Goal: Transaction & Acquisition: Purchase product/service

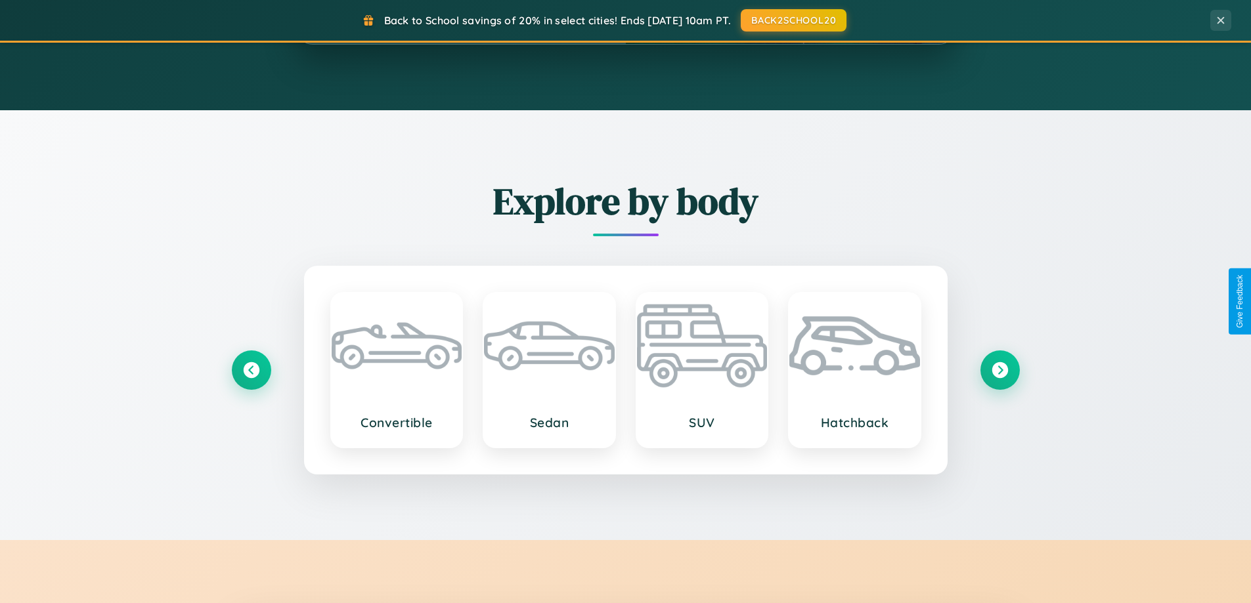
scroll to position [2526, 0]
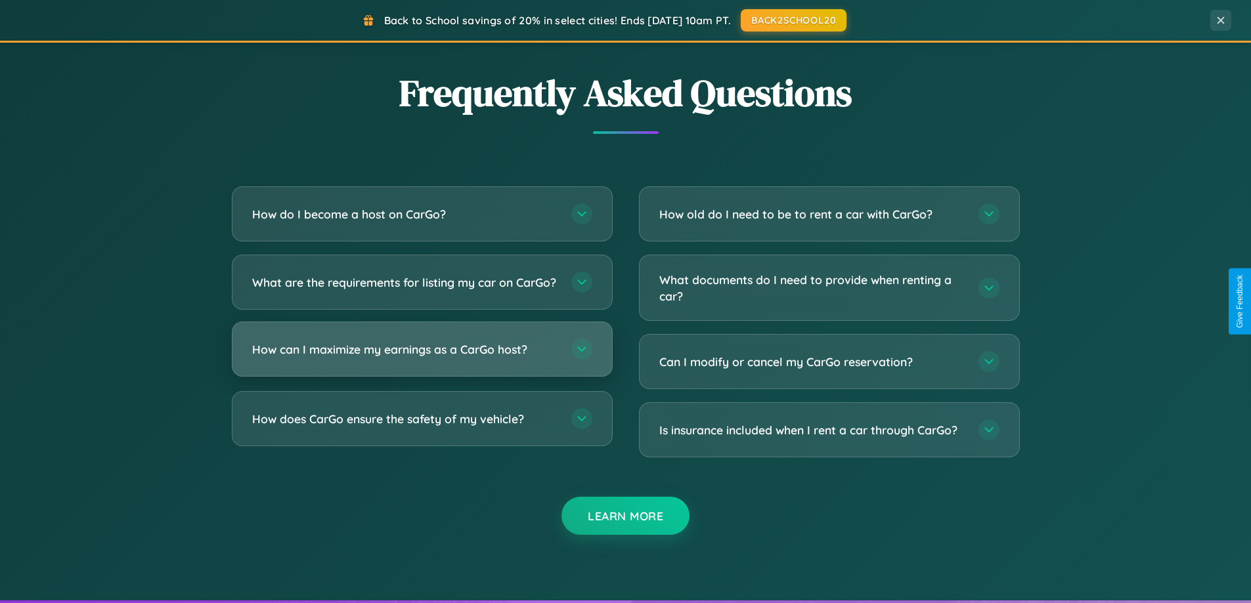
click at [421, 358] on h3 "How can I maximize my earnings as a CarGo host?" at bounding box center [405, 349] width 306 height 16
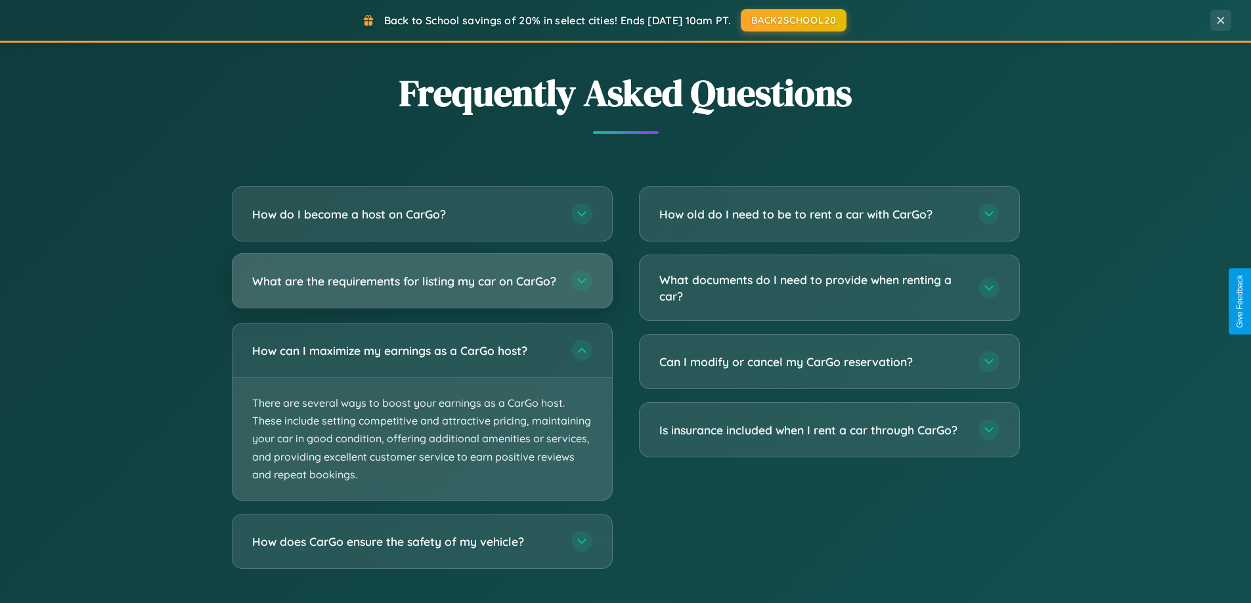
click at [421, 288] on h3 "What are the requirements for listing my car on CarGo?" at bounding box center [405, 281] width 306 height 16
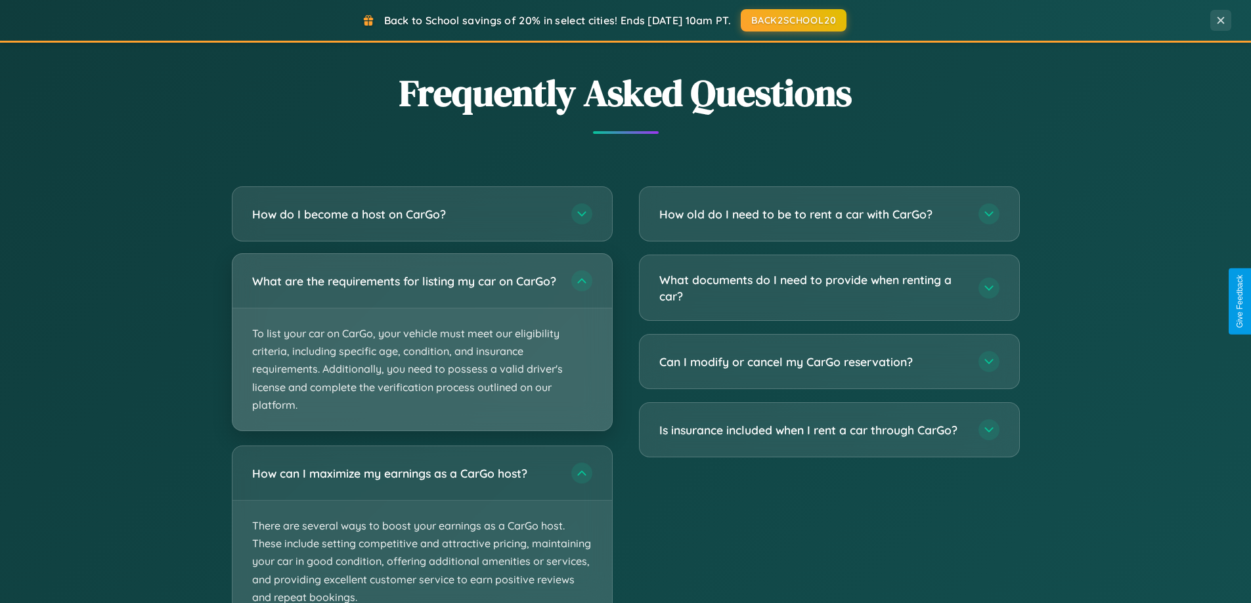
click at [421, 348] on p "To list your car on CarGo, your vehicle must meet our eligibility criteria, inc…" at bounding box center [421, 370] width 379 height 122
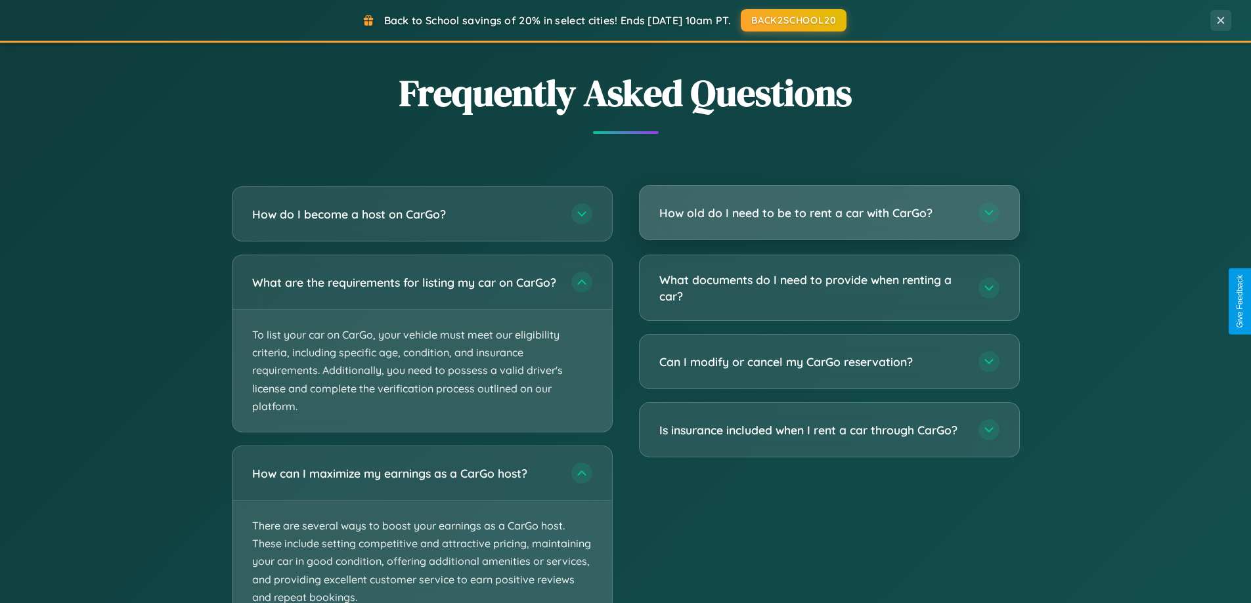
click at [828, 213] on h3 "How old do I need to be to rent a car with CarGo?" at bounding box center [812, 213] width 306 height 16
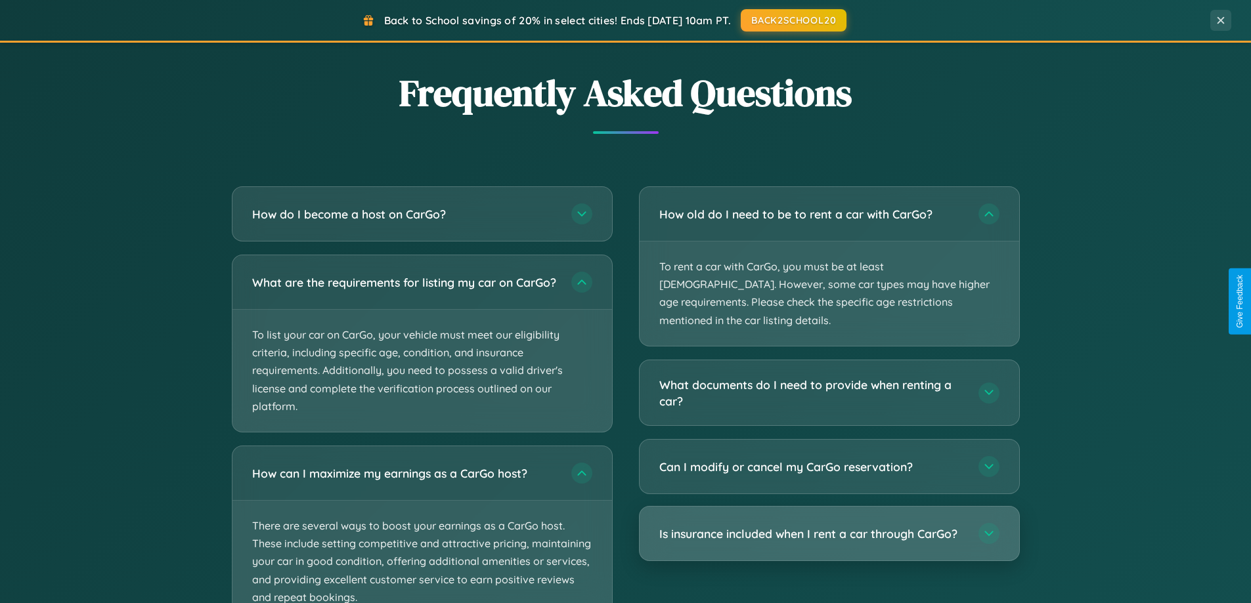
click at [828, 526] on h3 "Is insurance included when I rent a car through CarGo?" at bounding box center [812, 534] width 306 height 16
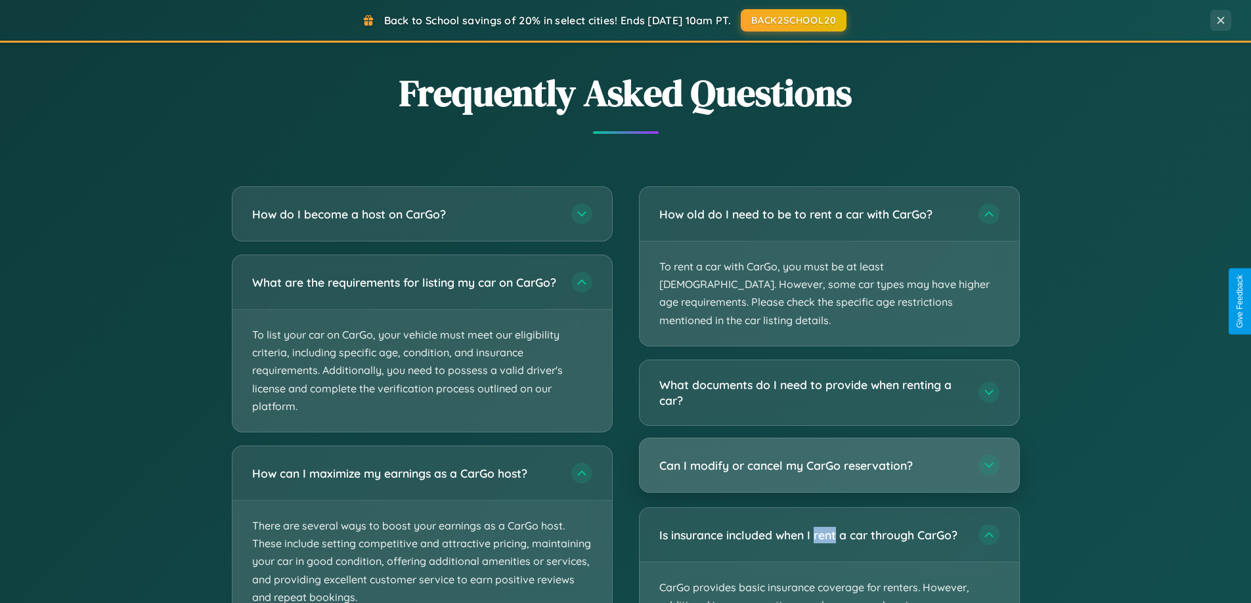
click at [828, 458] on h3 "Can I modify or cancel my CarGo reservation?" at bounding box center [812, 466] width 306 height 16
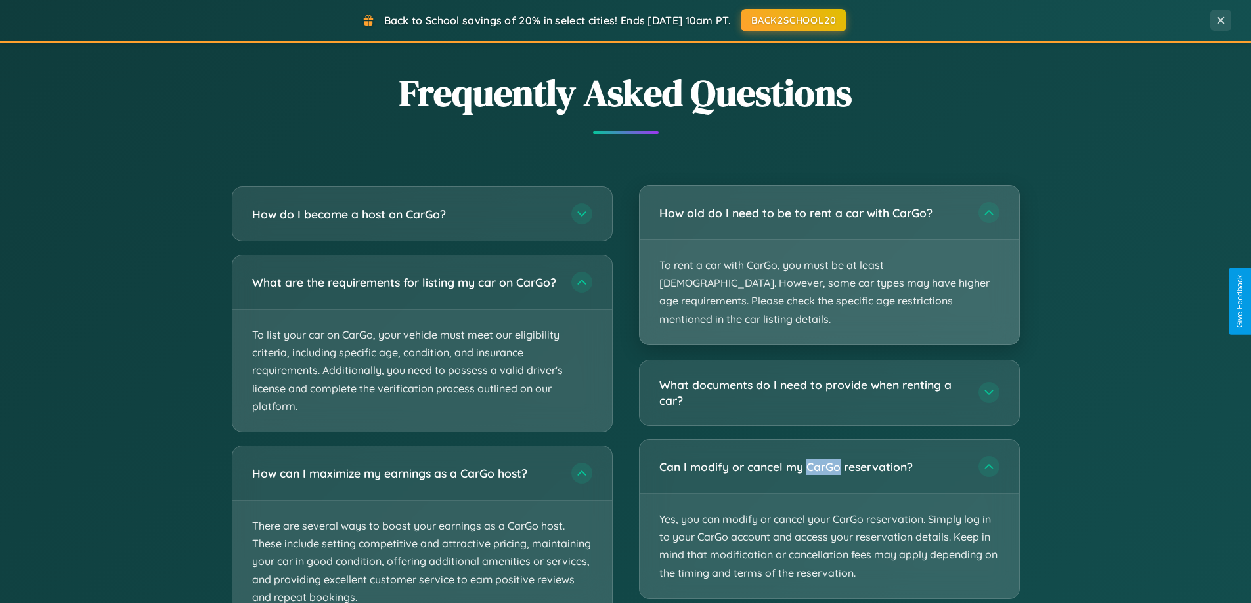
click at [828, 257] on p "To rent a car with CarGo, you must be at least 21 years old. However, some car …" at bounding box center [828, 292] width 379 height 104
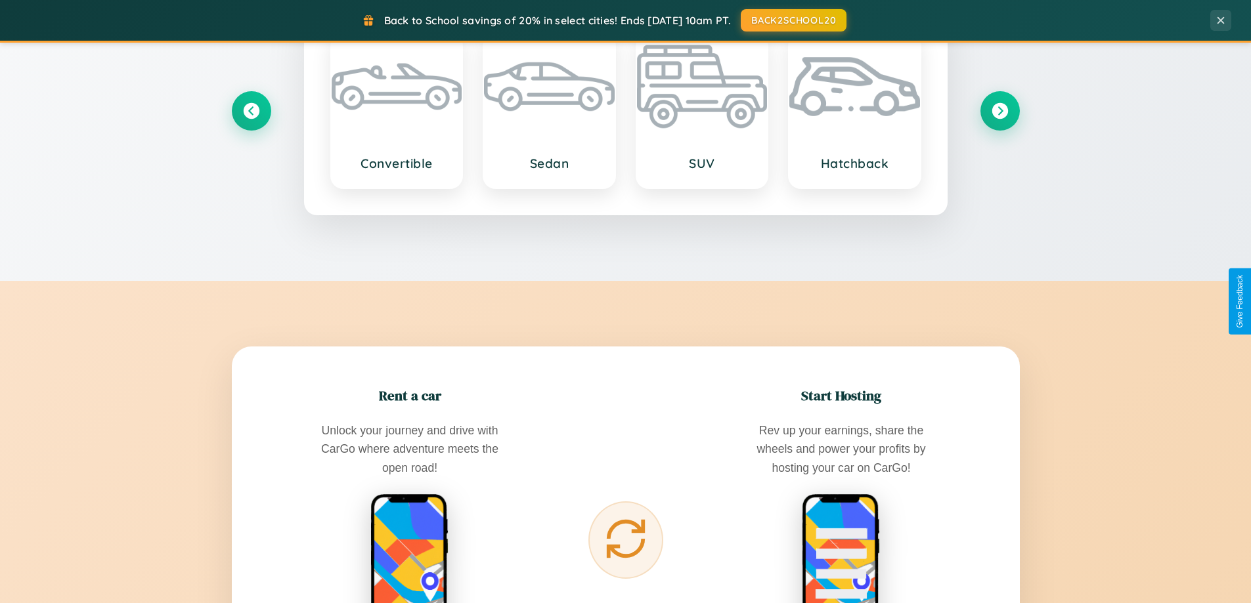
scroll to position [39, 0]
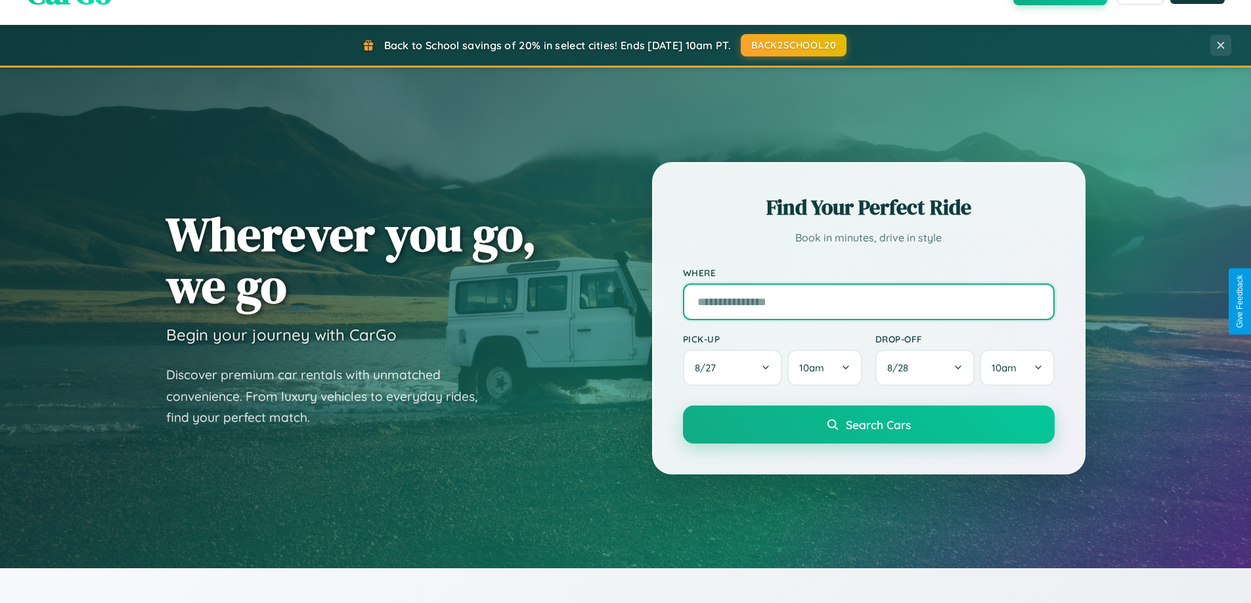
click at [868, 301] on input "text" at bounding box center [869, 302] width 372 height 37
type input "**********"
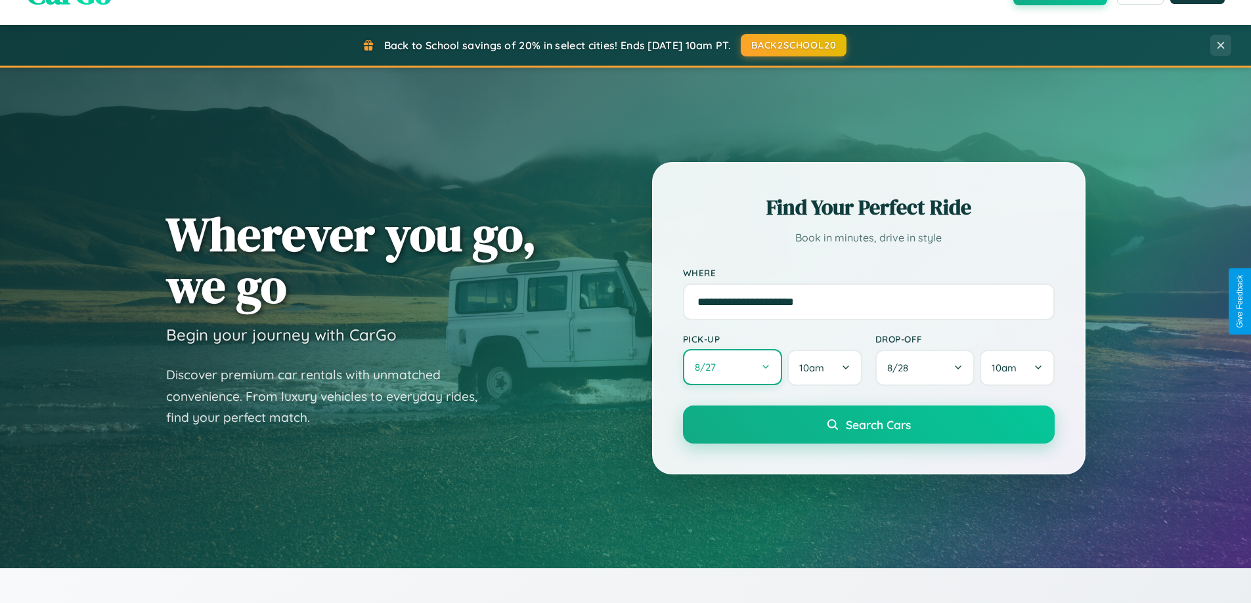
click at [732, 368] on button "8 / 27" at bounding box center [733, 367] width 100 height 36
select select "*"
select select "****"
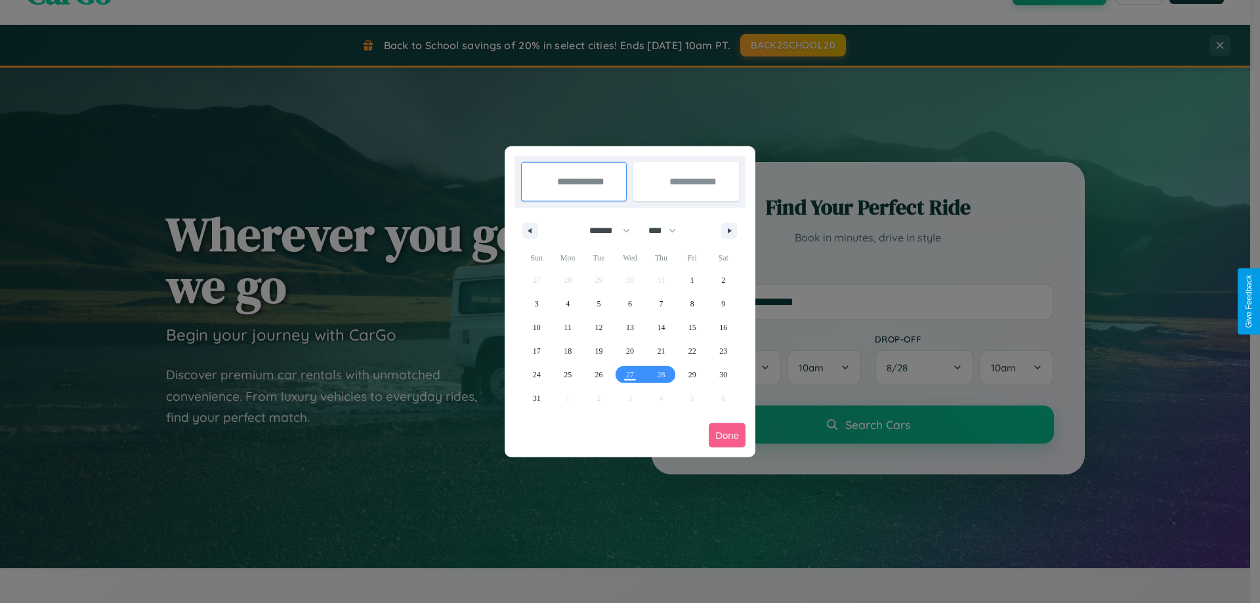
click at [604, 230] on select "******* ******** ***** ***** *** **** **** ****** ********* ******* ******** **…" at bounding box center [608, 231] width 56 height 22
select select "**"
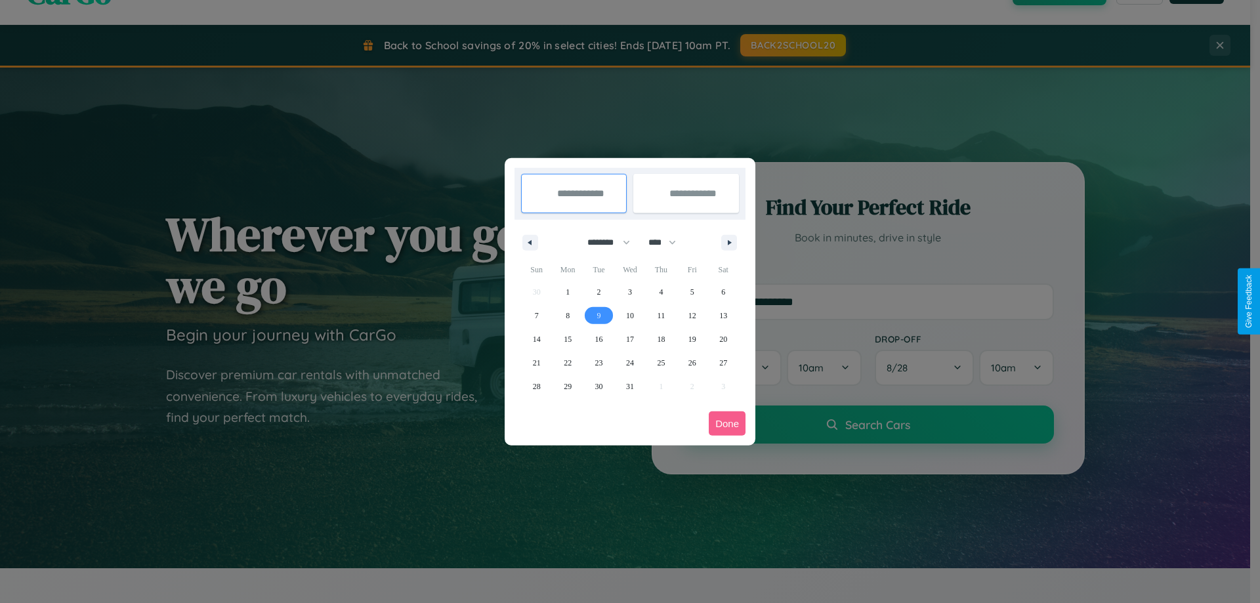
click at [599, 315] on span "9" at bounding box center [599, 316] width 4 height 24
type input "**********"
click at [661, 339] on span "18" at bounding box center [661, 340] width 8 height 24
type input "**********"
click at [727, 423] on button "Done" at bounding box center [727, 424] width 37 height 24
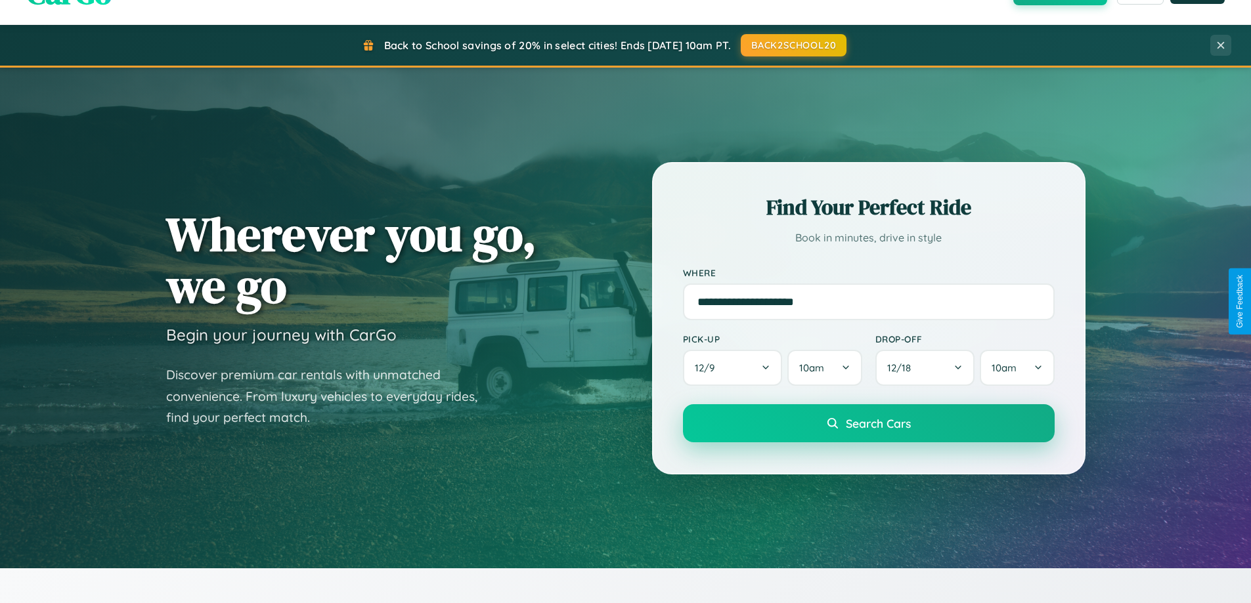
click at [868, 423] on span "Search Cars" at bounding box center [878, 423] width 65 height 14
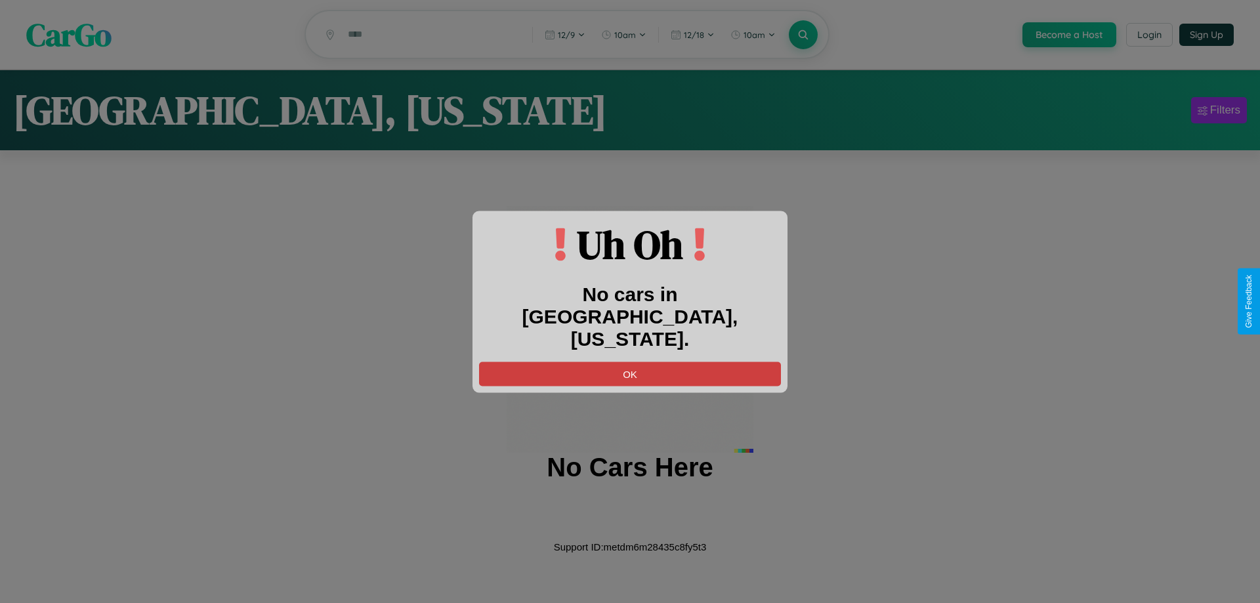
click at [630, 362] on button "OK" at bounding box center [630, 374] width 302 height 24
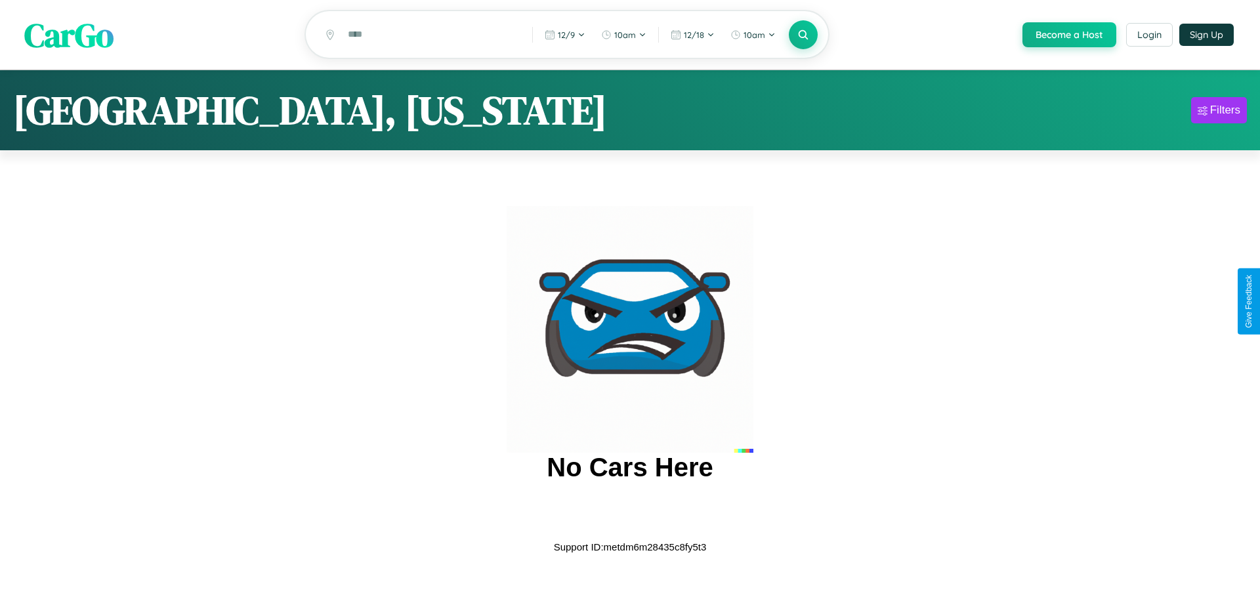
click at [69, 35] on span "CarGo" at bounding box center [68, 34] width 89 height 45
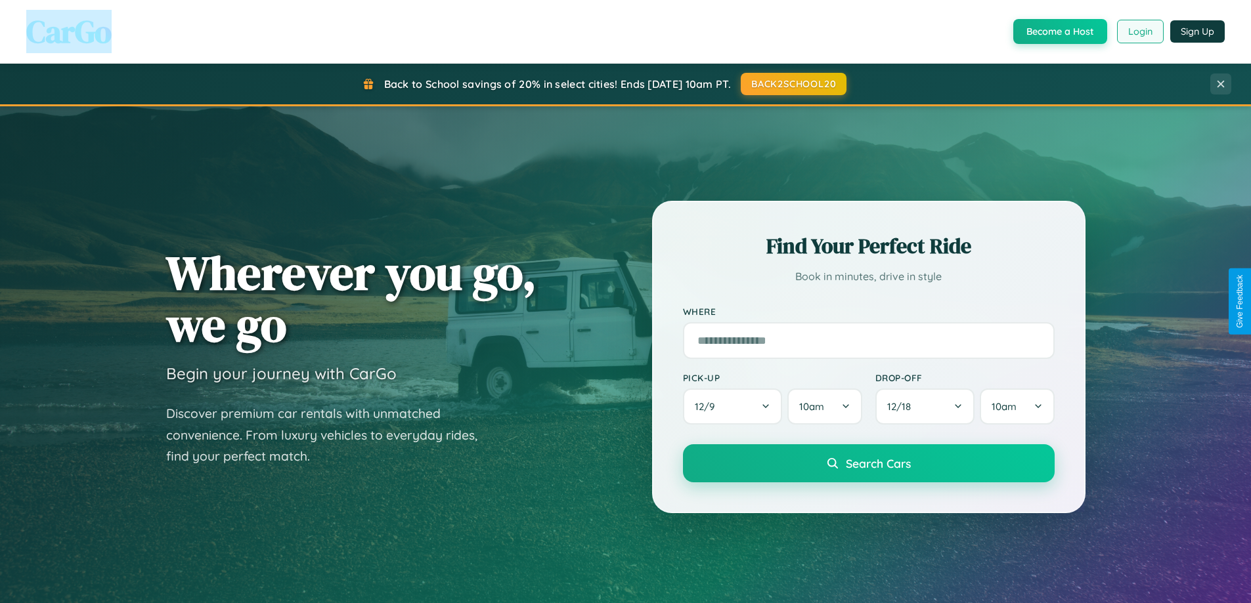
click at [1139, 32] on button "Login" at bounding box center [1140, 32] width 47 height 24
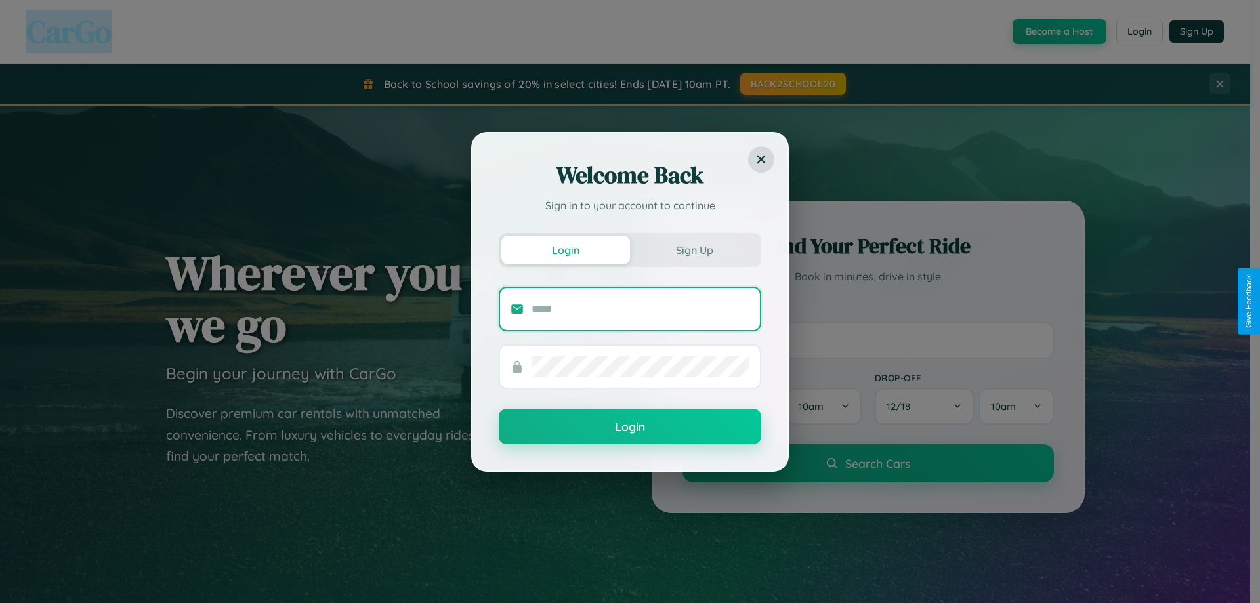
click at [641, 309] on input "text" at bounding box center [641, 309] width 218 height 21
type input "**********"
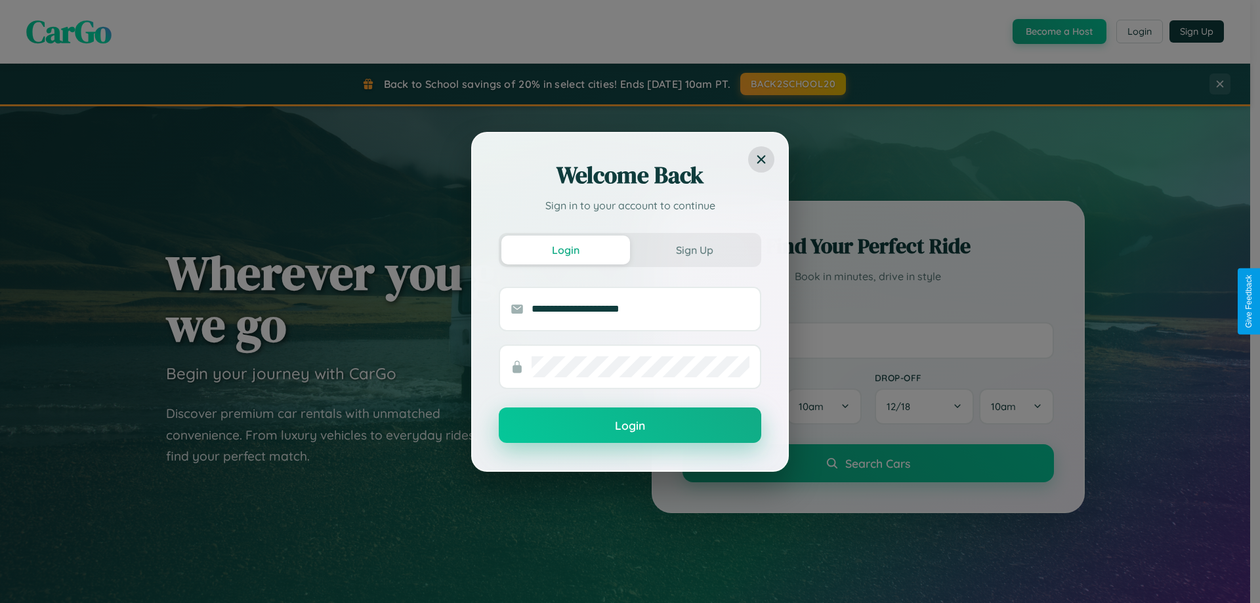
click at [630, 426] on button "Login" at bounding box center [630, 425] width 263 height 35
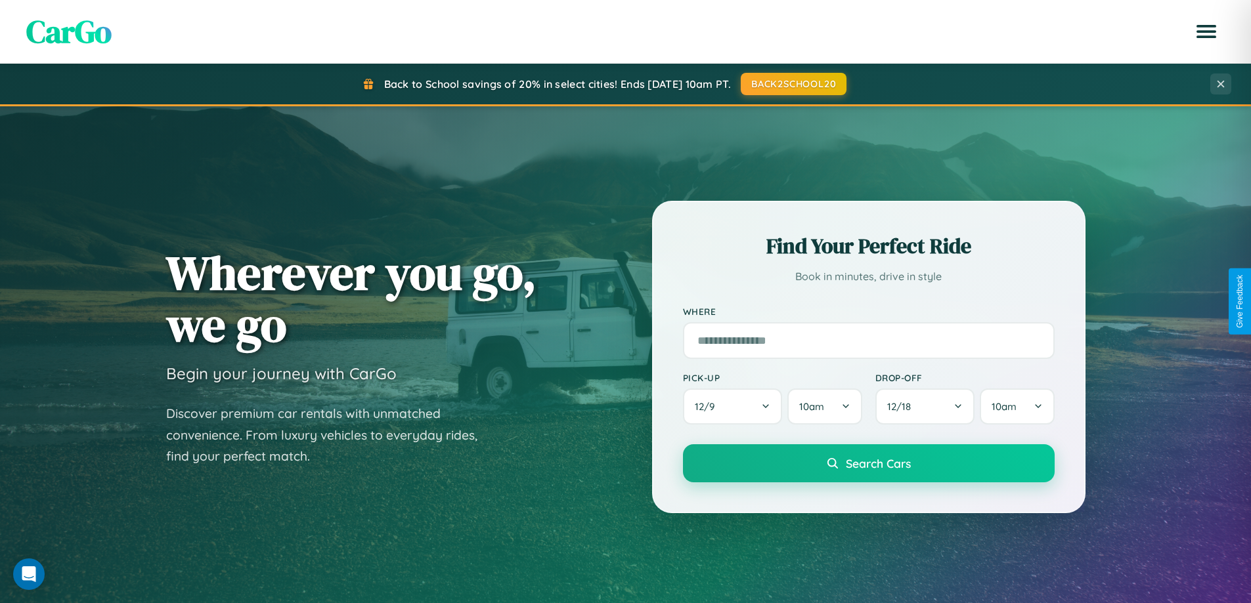
scroll to position [566, 0]
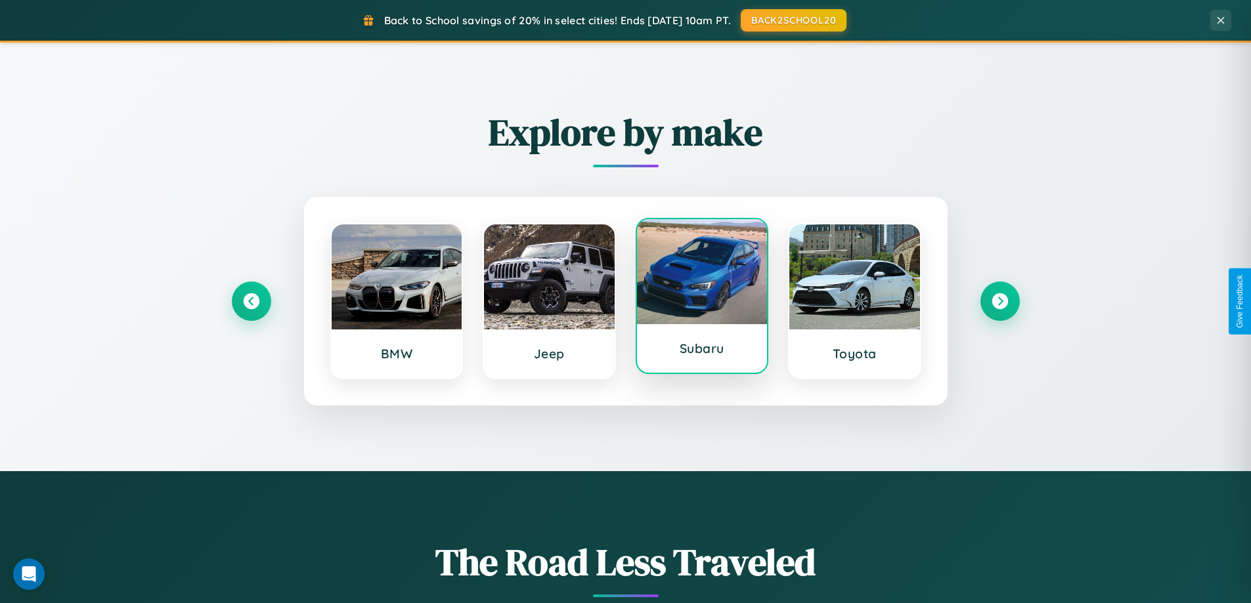
click at [701, 299] on div at bounding box center [702, 271] width 131 height 105
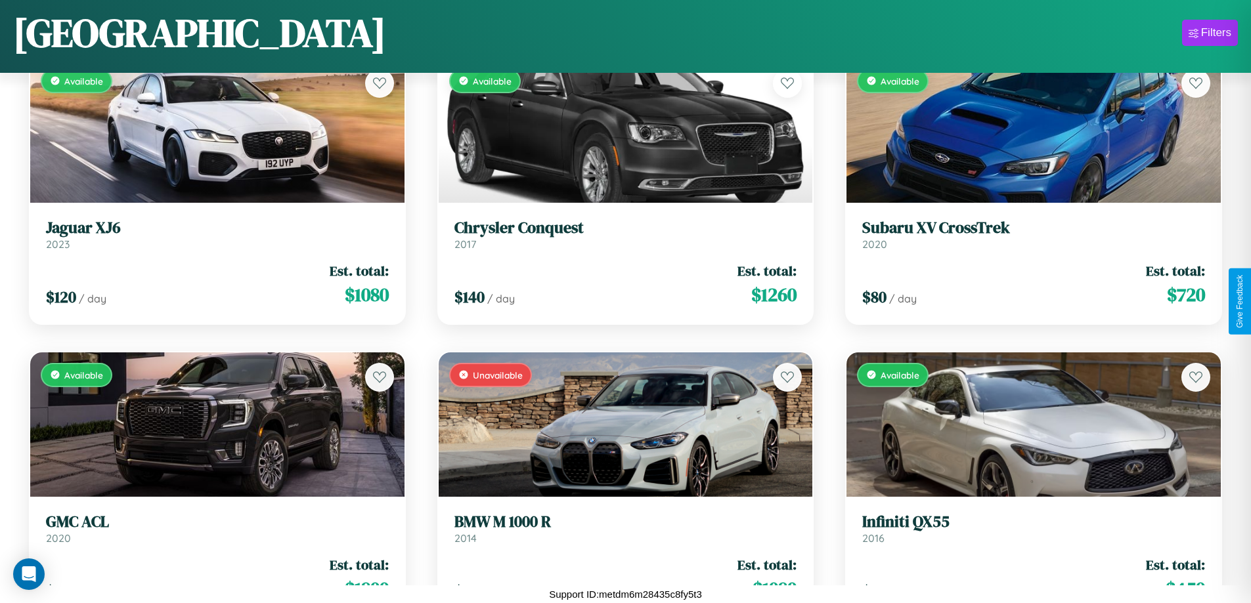
scroll to position [1654, 0]
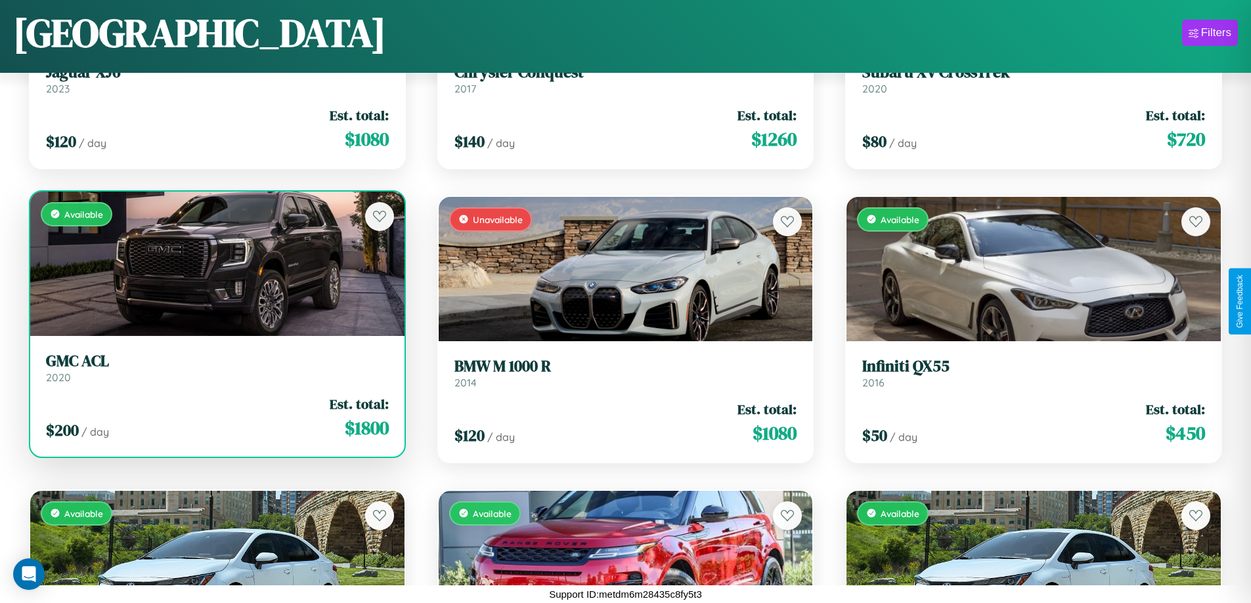
click at [215, 370] on link "GMC ACL 2020" at bounding box center [217, 368] width 343 height 32
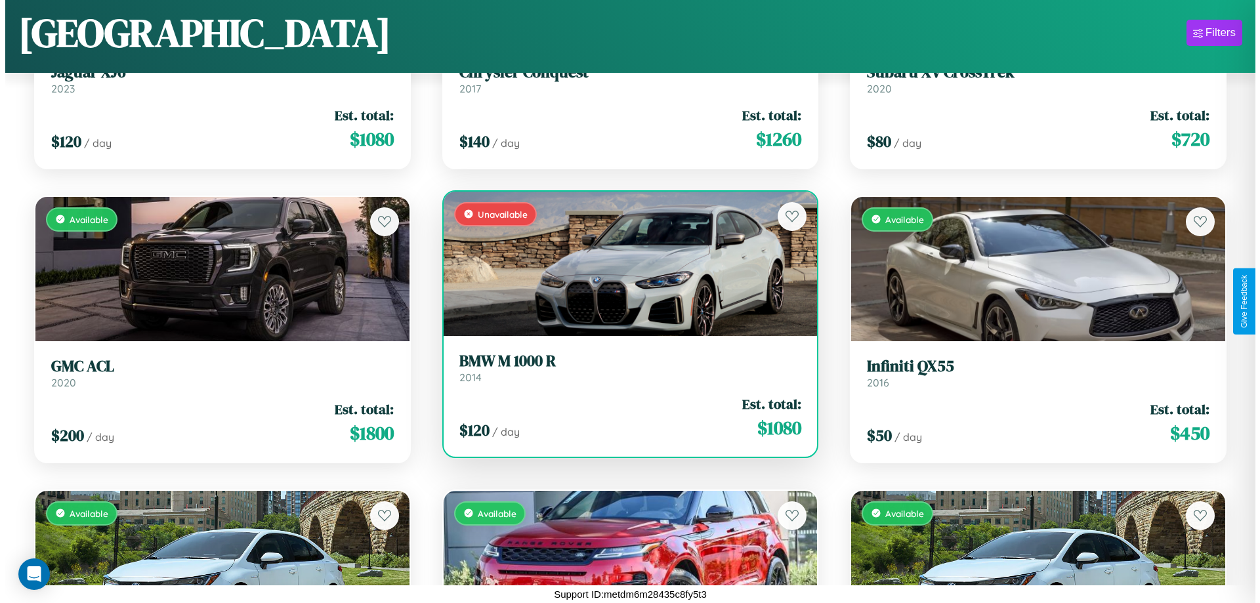
scroll to position [0, 0]
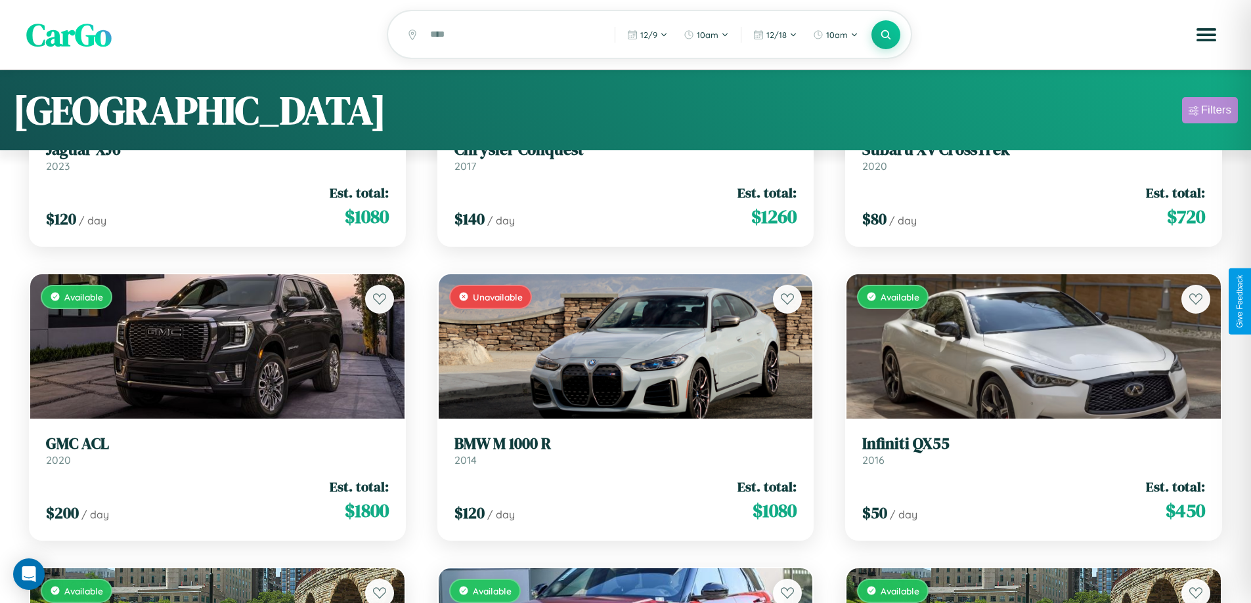
click at [1209, 112] on div "Filters" at bounding box center [1216, 110] width 30 height 13
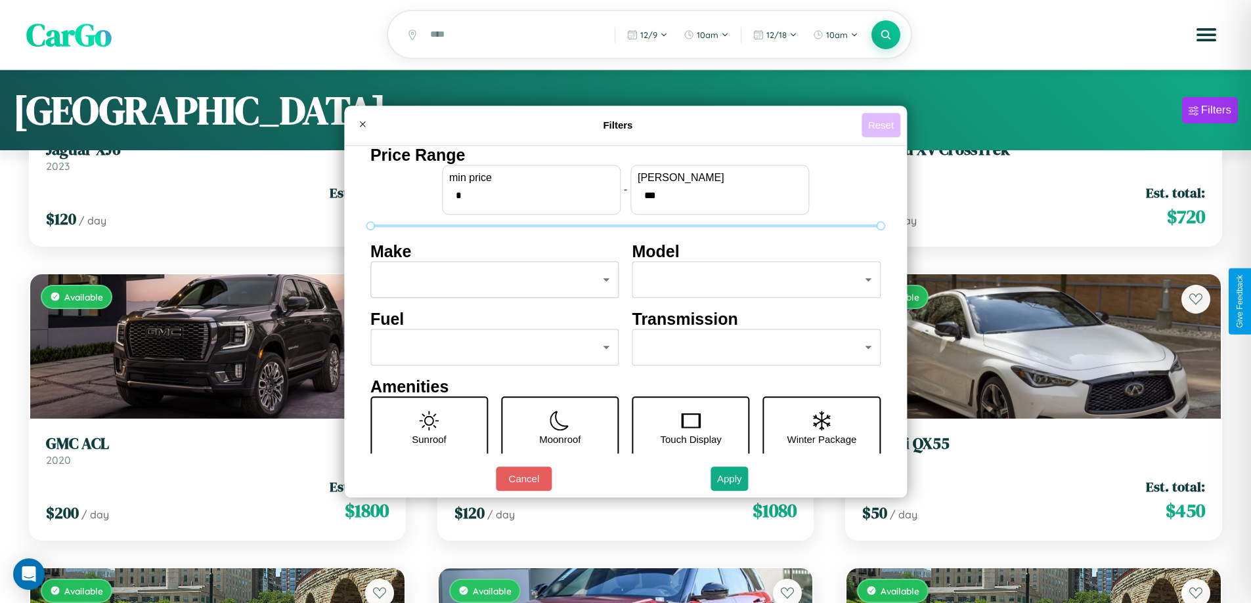
click at [882, 125] on button "Reset" at bounding box center [880, 125] width 39 height 24
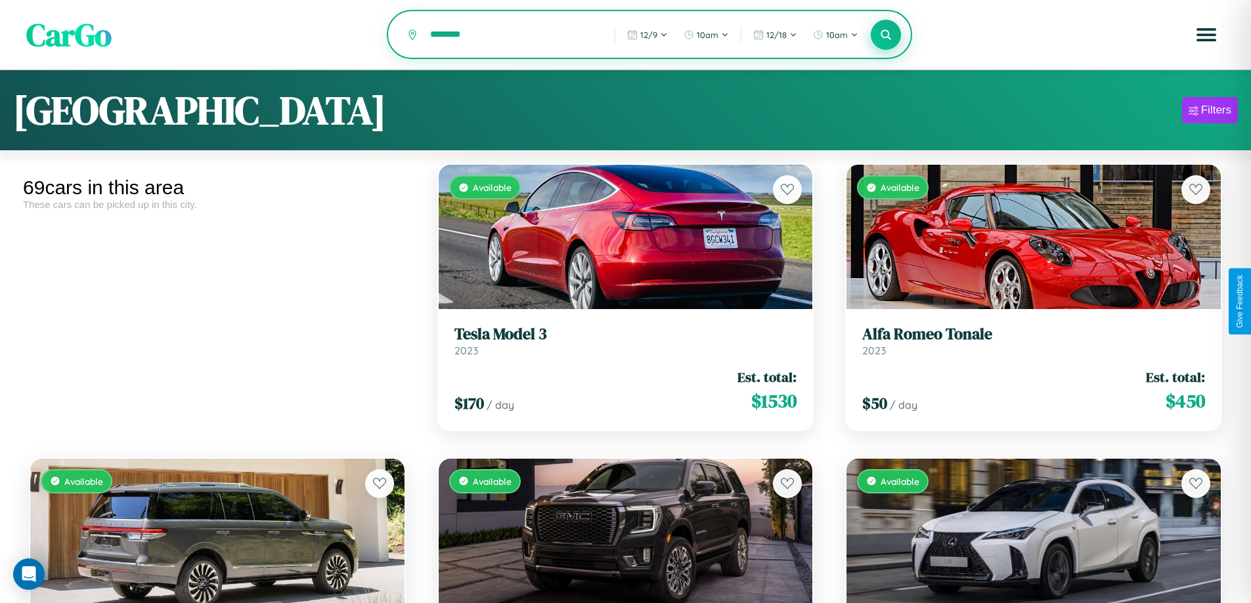
type input "********"
click at [886, 35] on icon at bounding box center [886, 34] width 12 height 12
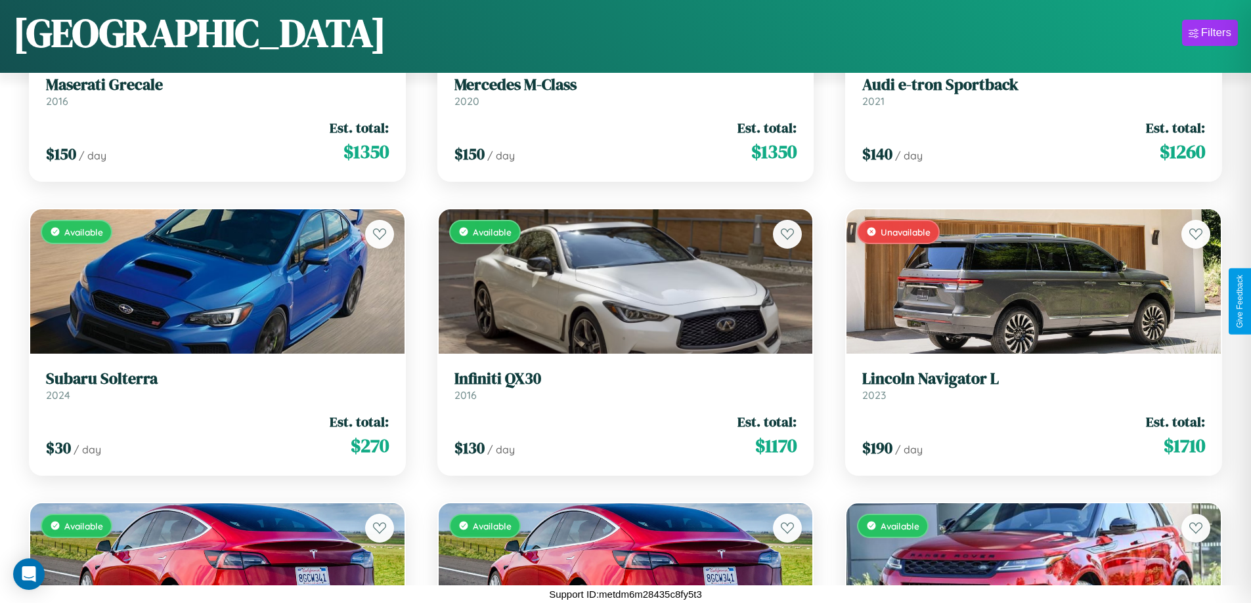
scroll to position [2830, 0]
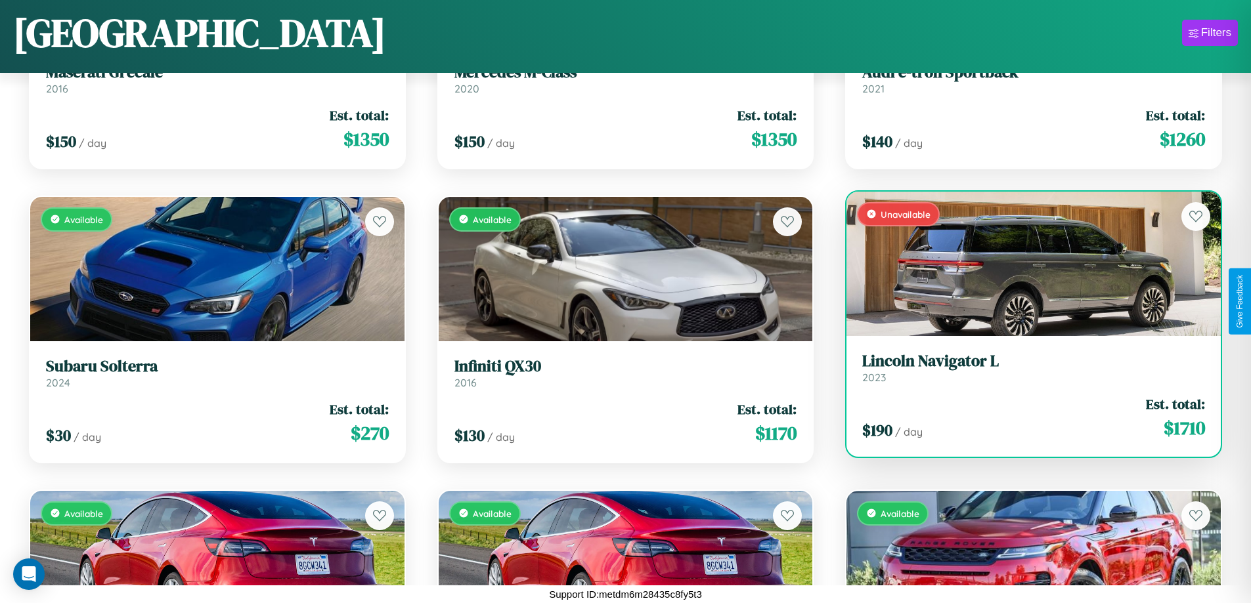
click at [1025, 368] on h3 "Lincoln Navigator L" at bounding box center [1033, 361] width 343 height 19
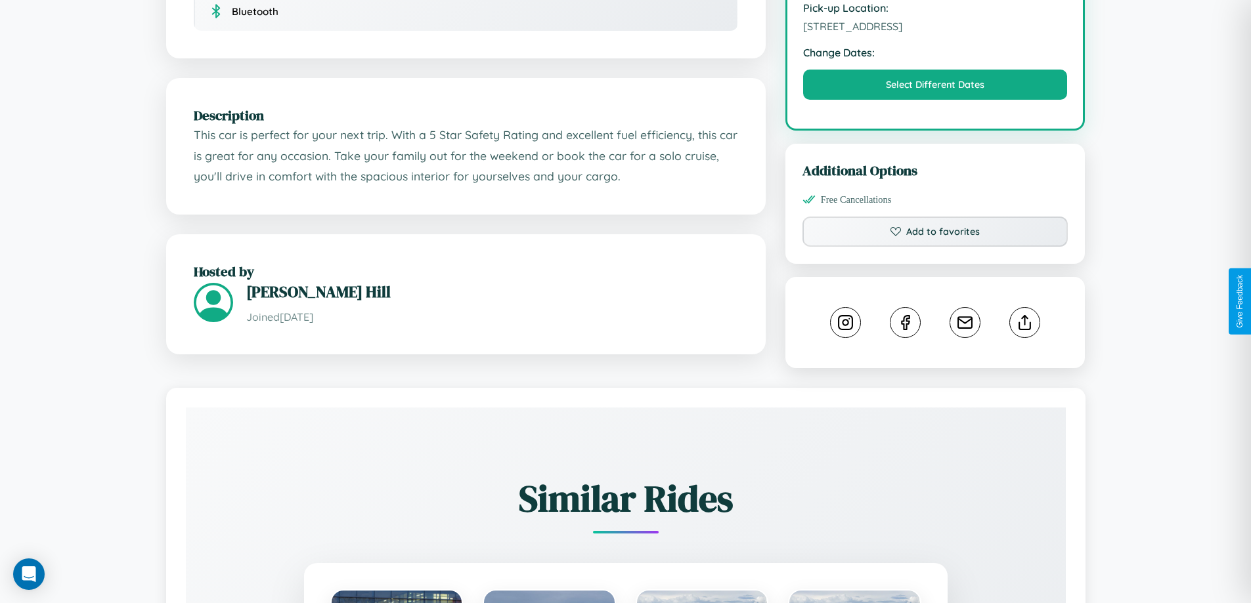
scroll to position [485, 0]
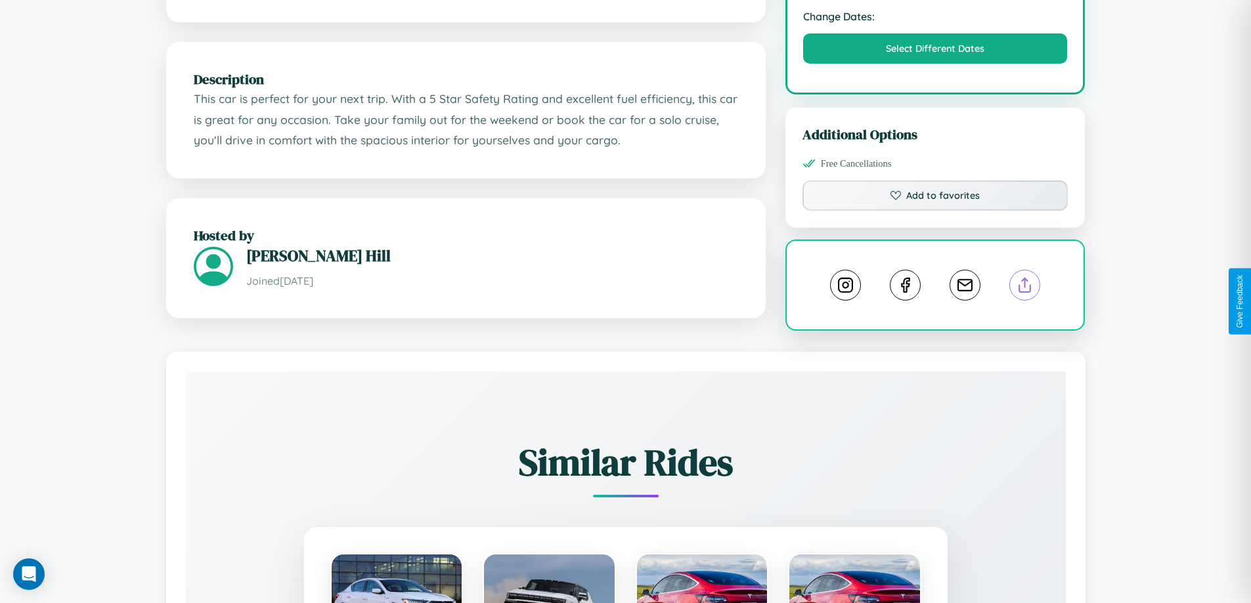
click at [1025, 288] on line at bounding box center [1025, 282] width 0 height 9
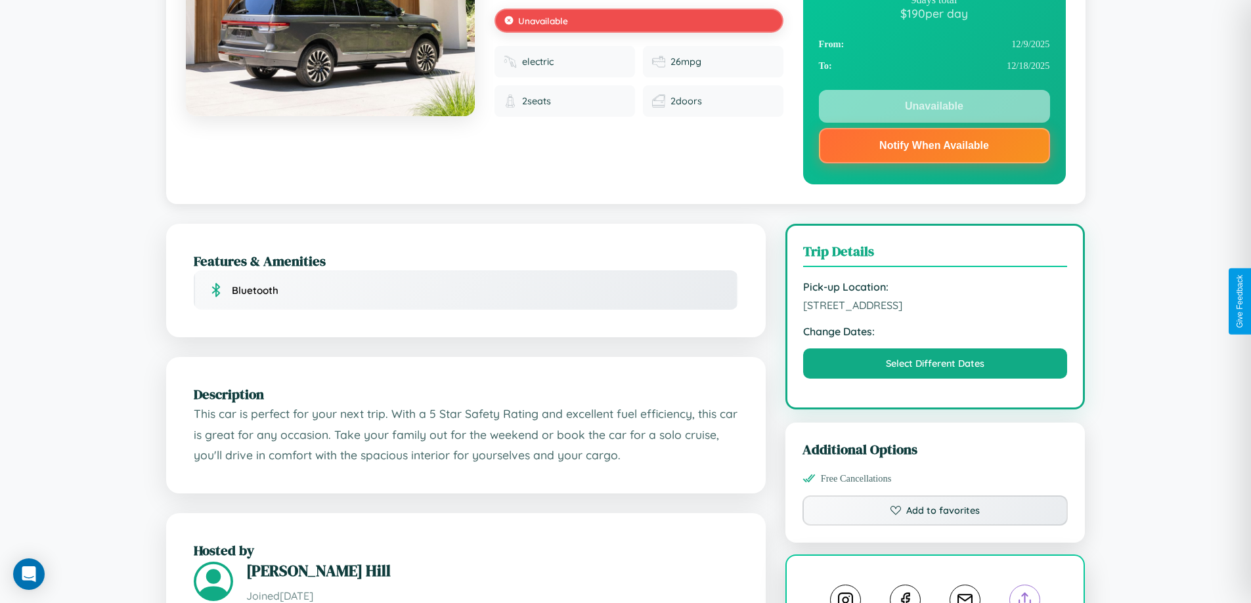
scroll to position [0, 0]
